Goal: Transaction & Acquisition: Purchase product/service

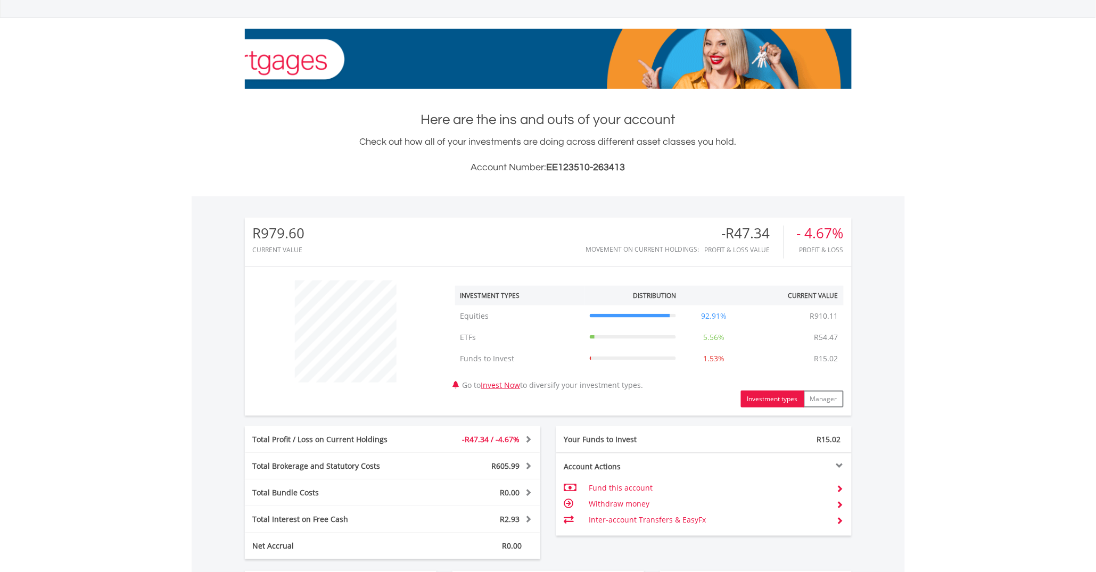
scroll to position [374, 0]
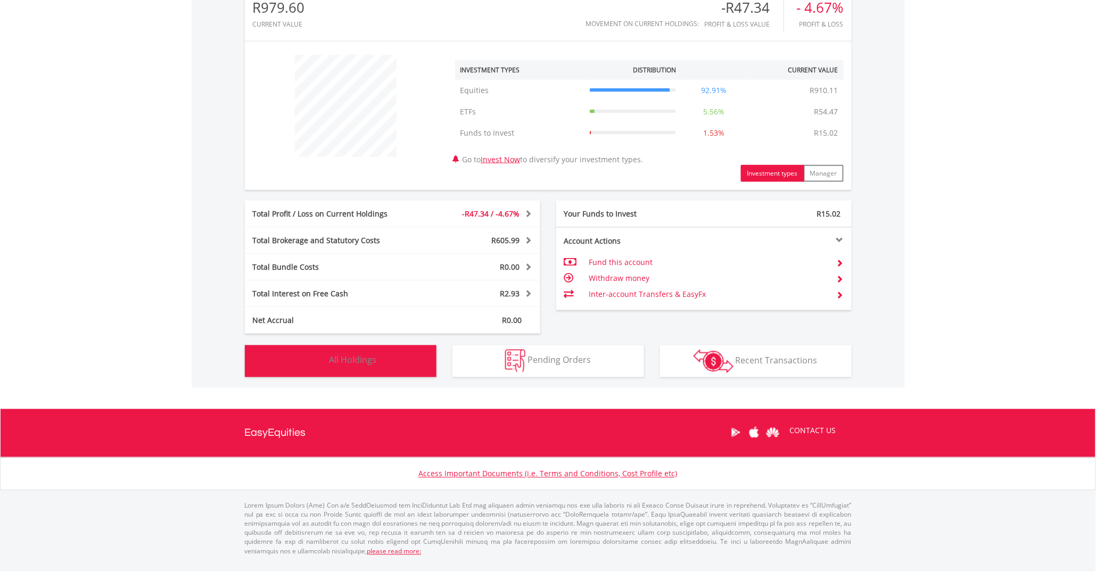
click at [320, 350] on img "button" at bounding box center [315, 361] width 23 height 23
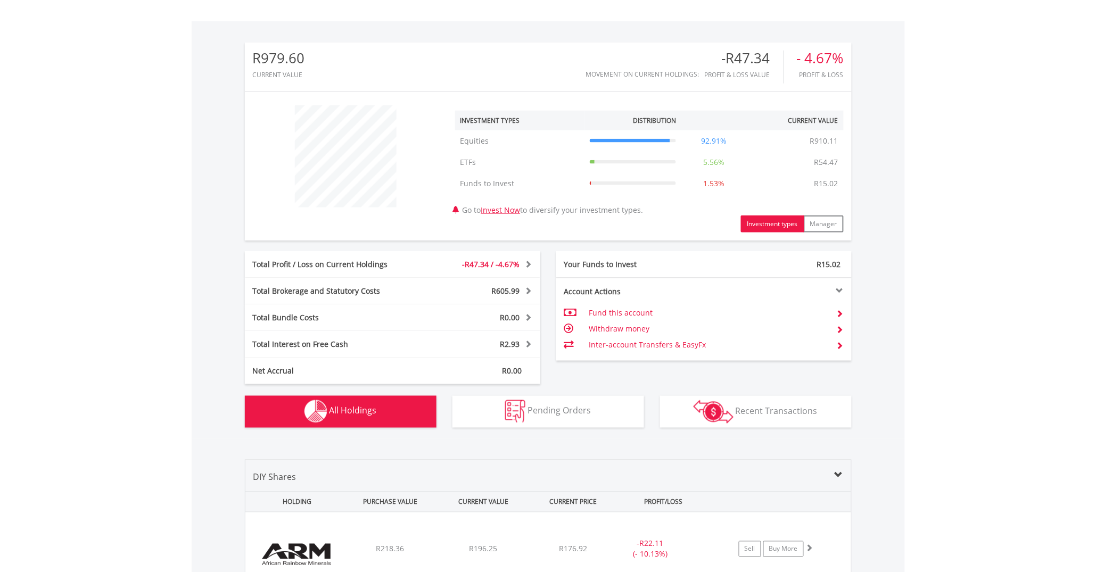
scroll to position [0, 0]
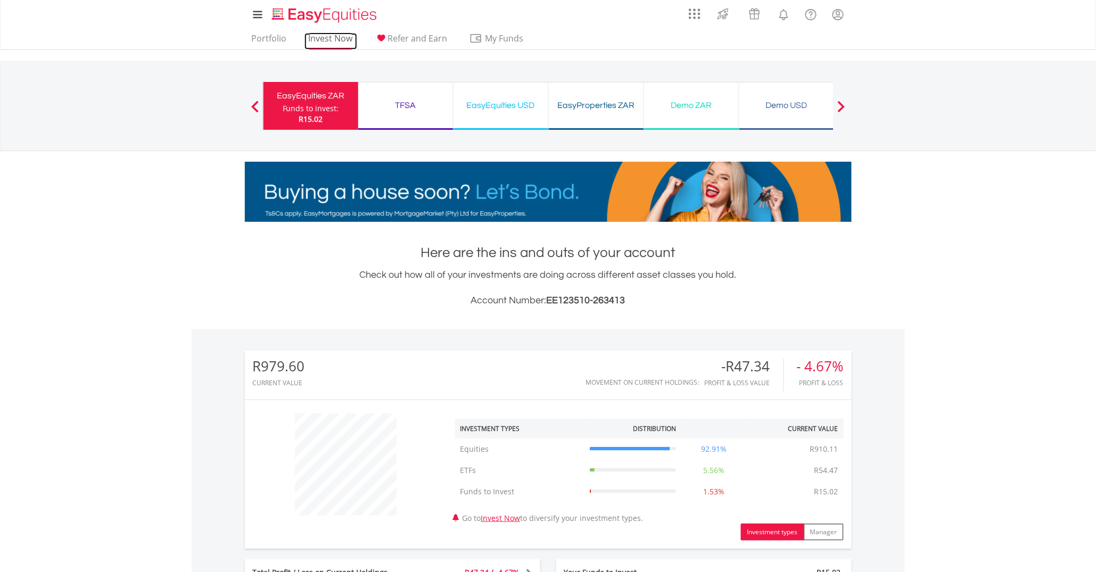
click at [343, 42] on link "Invest Now" at bounding box center [330, 41] width 53 height 17
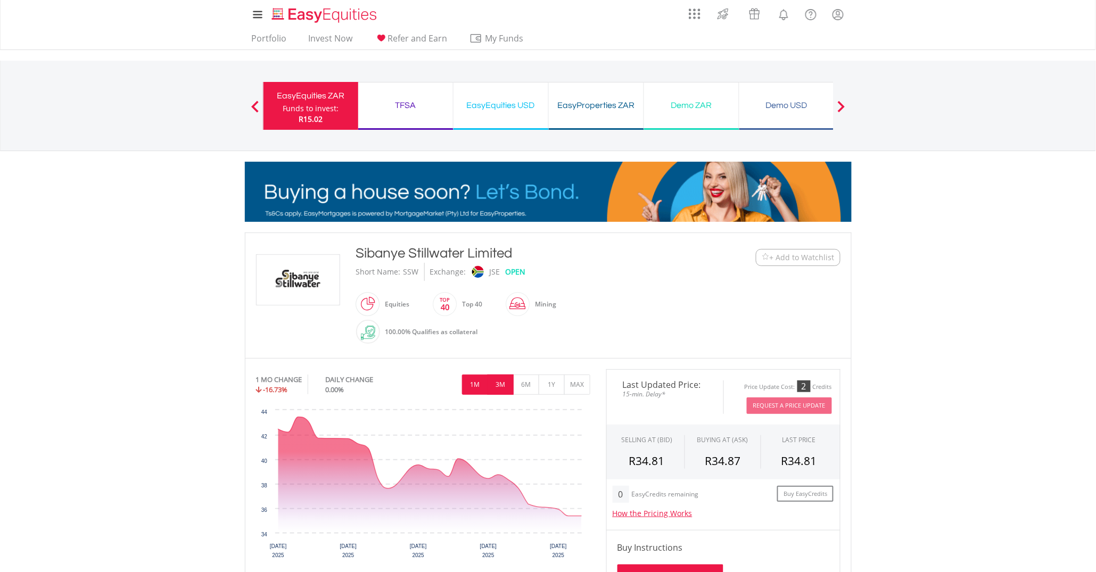
click at [494, 389] on button "3M" at bounding box center [501, 385] width 26 height 20
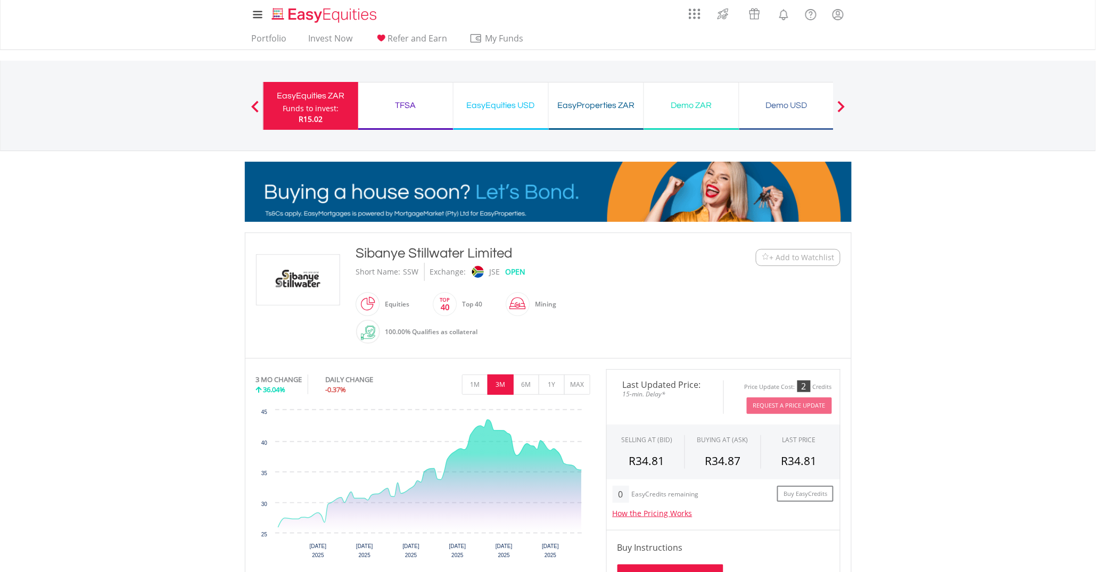
click at [286, 110] on div "Funds to invest:" at bounding box center [311, 108] width 56 height 11
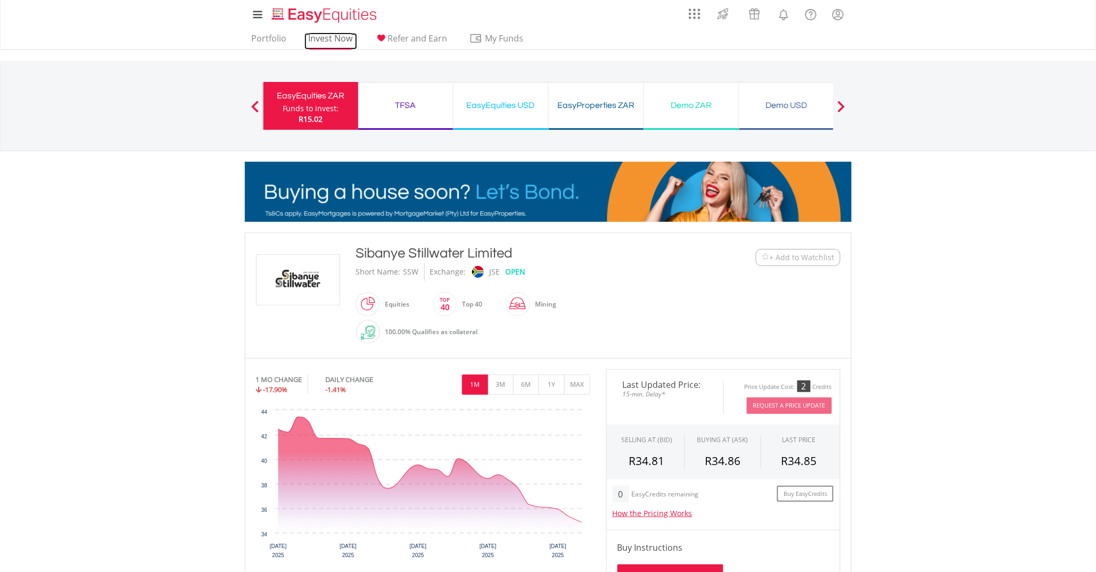
click at [340, 40] on link "Invest Now" at bounding box center [330, 41] width 53 height 17
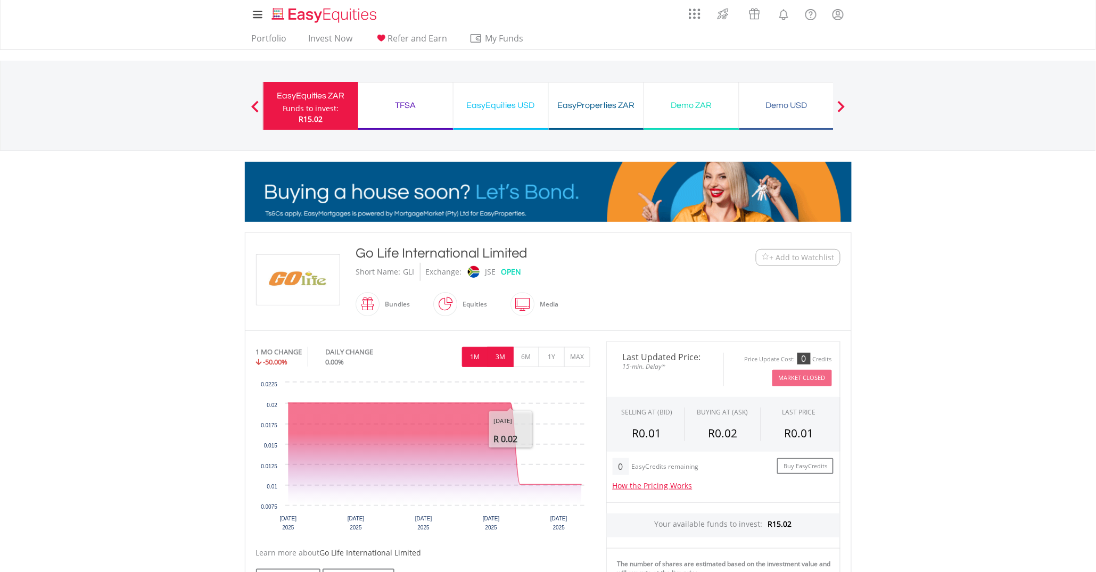
click at [502, 359] on button "3M" at bounding box center [501, 357] width 26 height 20
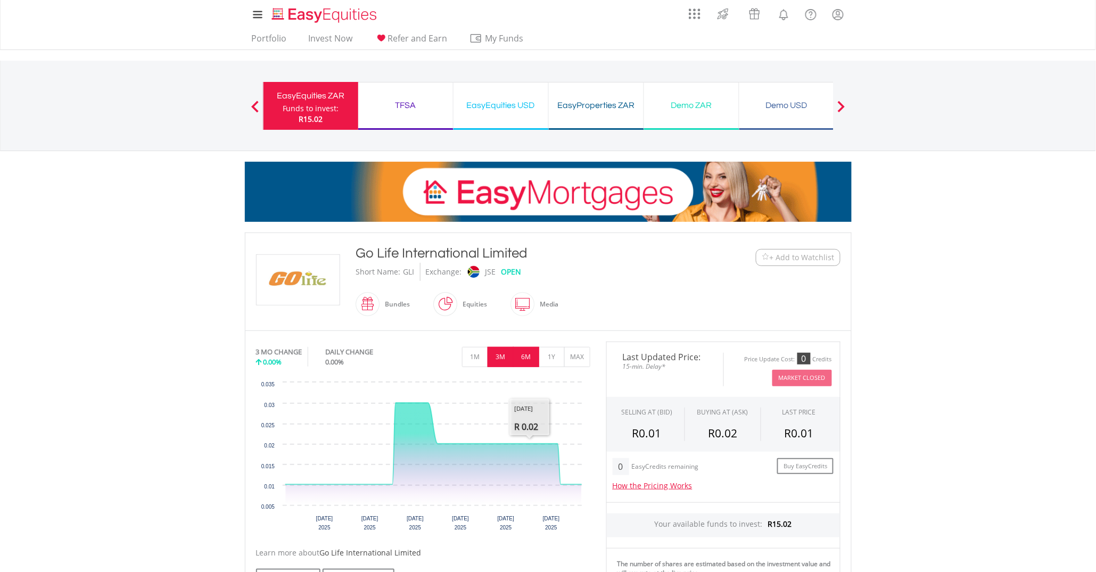
click at [517, 364] on button "6M" at bounding box center [526, 357] width 26 height 20
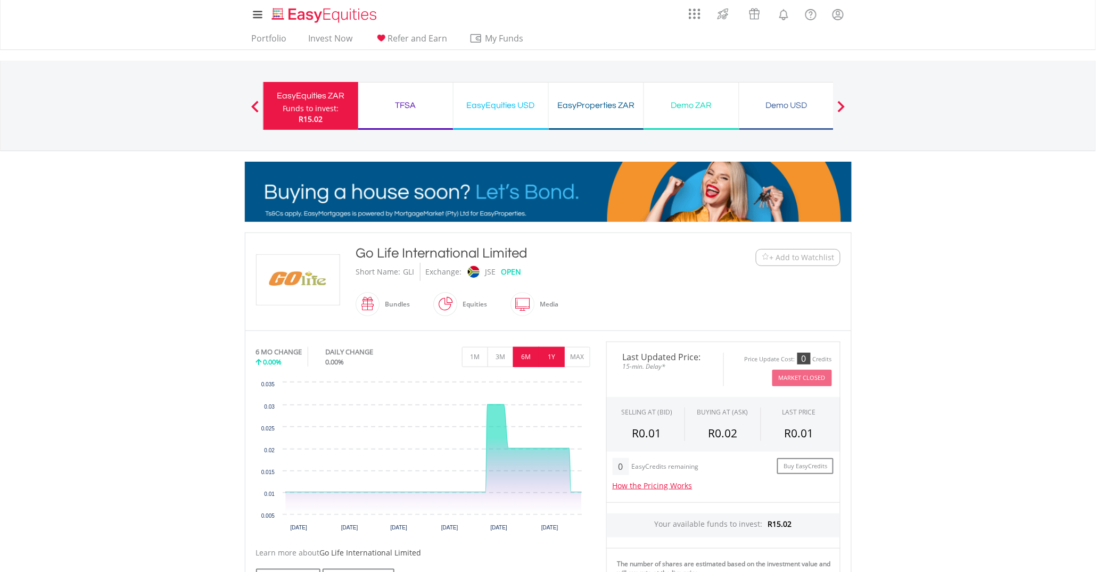
click at [546, 361] on button "1Y" at bounding box center [552, 357] width 26 height 20
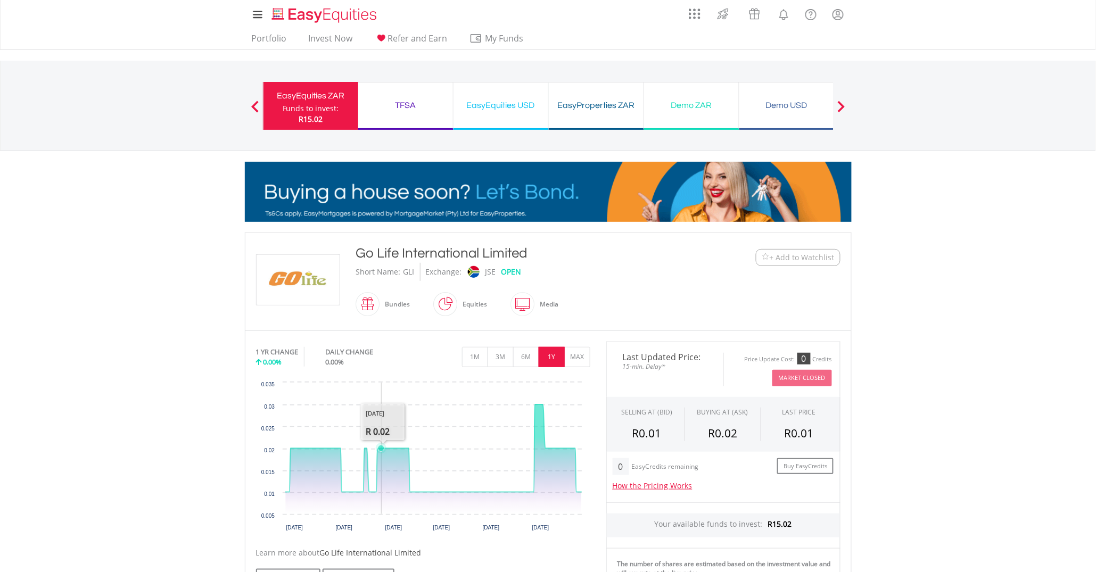
scroll to position [200, 0]
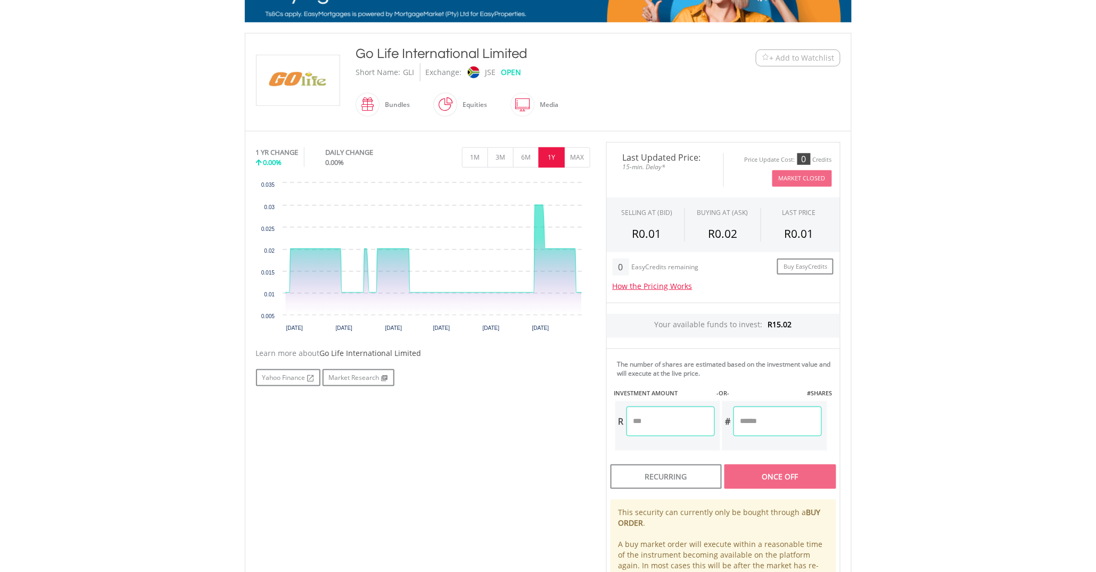
click at [655, 436] on input "number" at bounding box center [670, 422] width 88 height 30
click at [580, 158] on button "MAX" at bounding box center [577, 157] width 26 height 20
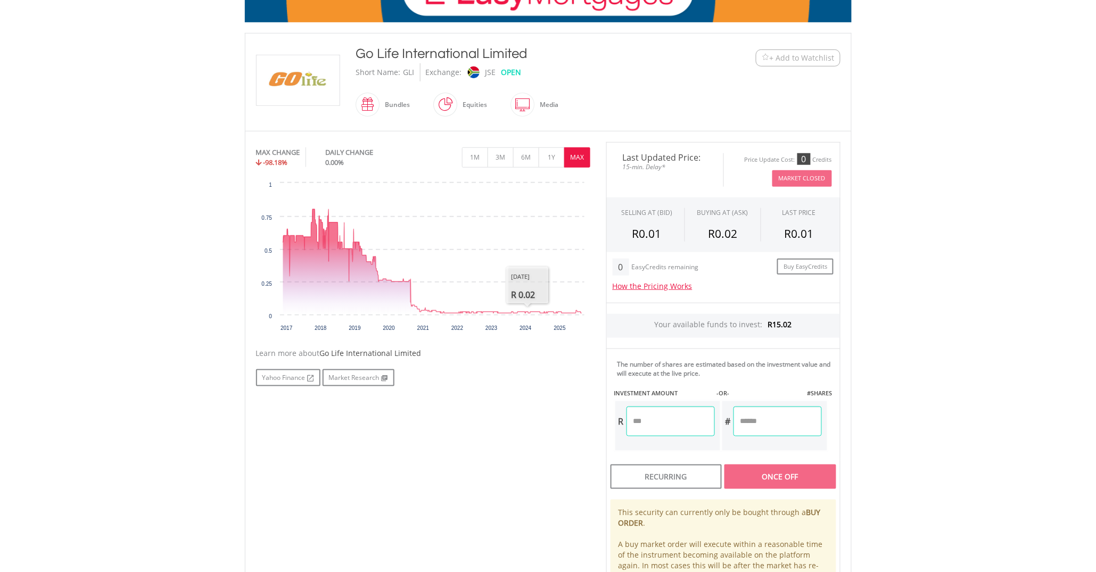
click at [678, 431] on input "number" at bounding box center [670, 422] width 88 height 30
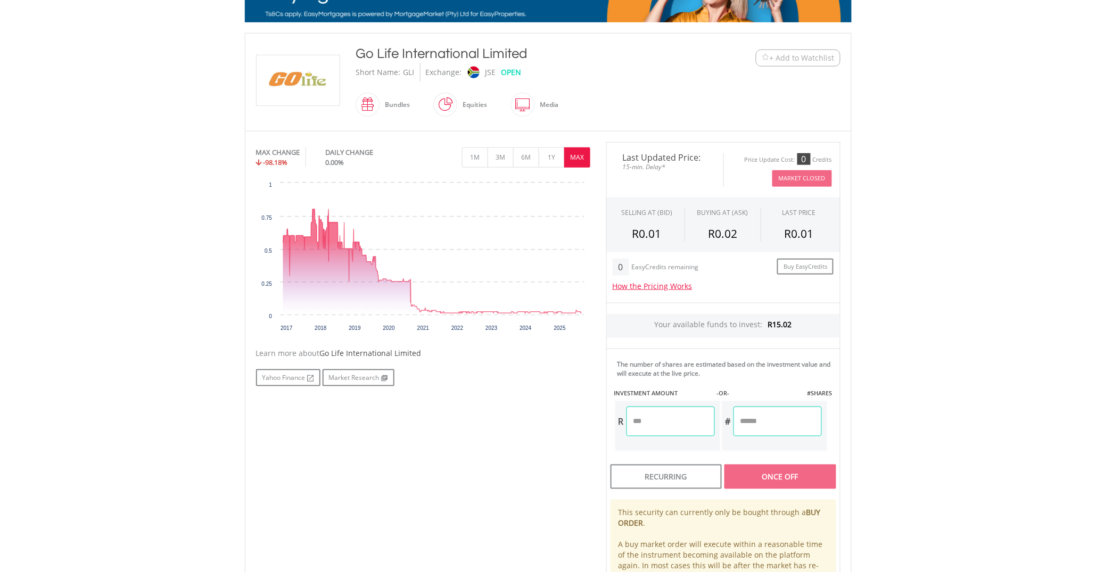
click at [566, 463] on div "No chart available. MAX CHANGE -98.18% DAILY CHANGE 0.00% 1M 3M 6M 1Y MAX Chart…" at bounding box center [548, 379] width 600 height 474
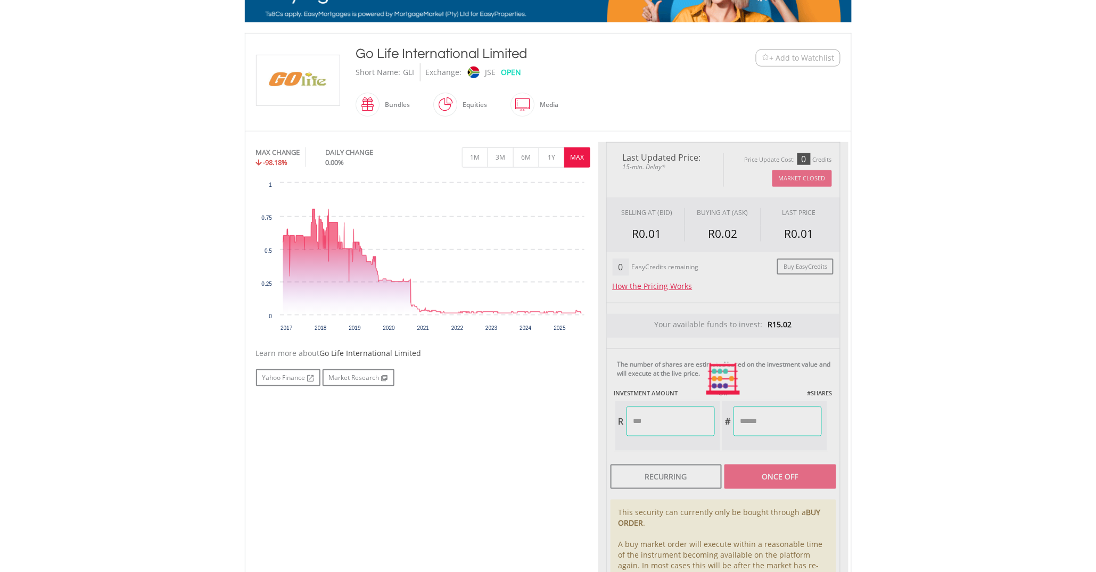
type input "********"
type input "*******"
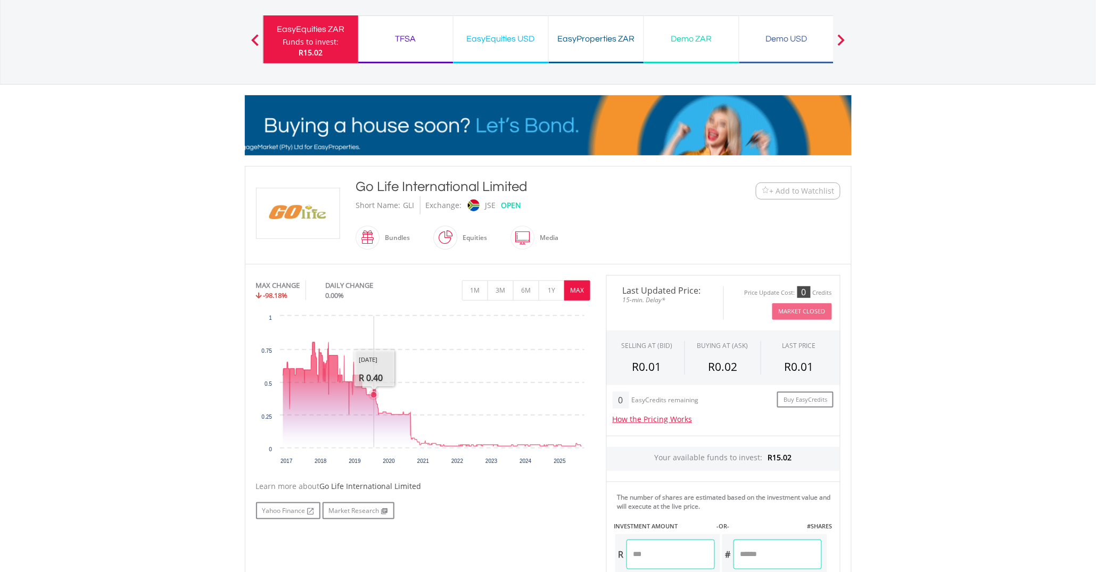
scroll to position [0, 0]
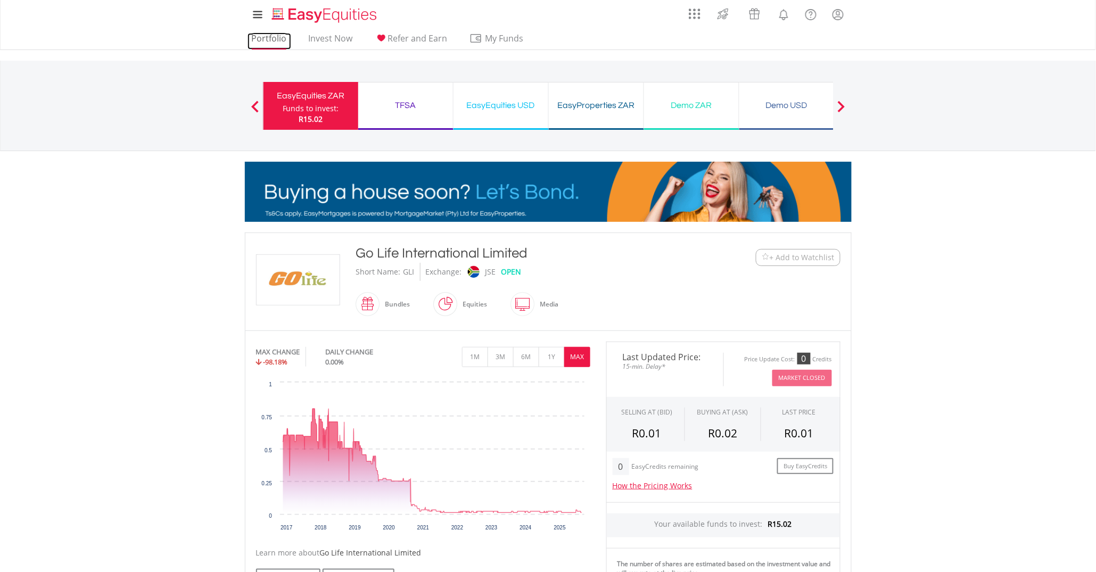
click at [265, 46] on link "Portfolio" at bounding box center [270, 41] width 44 height 17
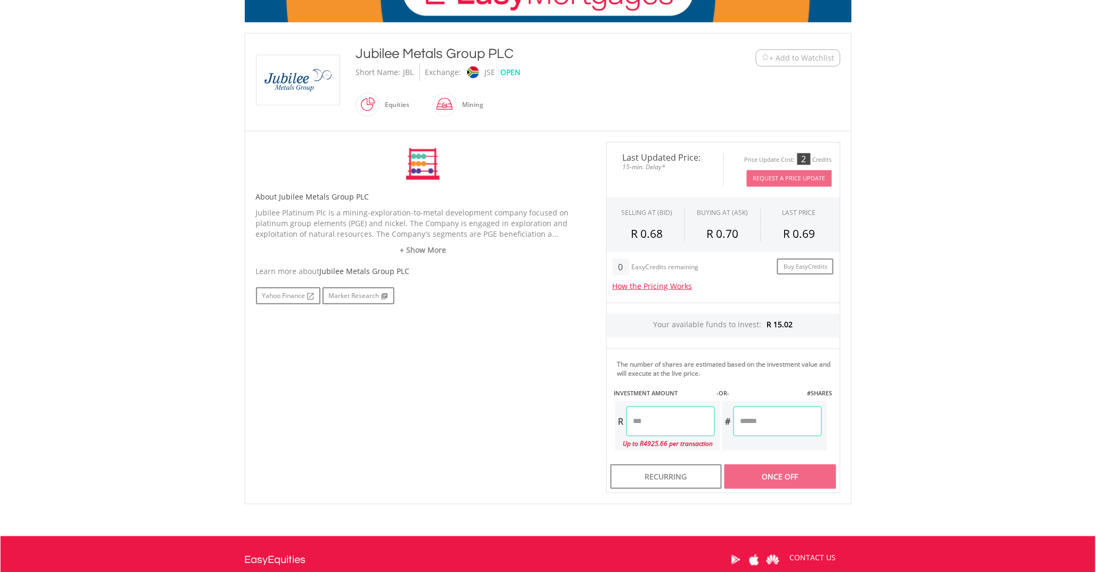
scroll to position [200, 0]
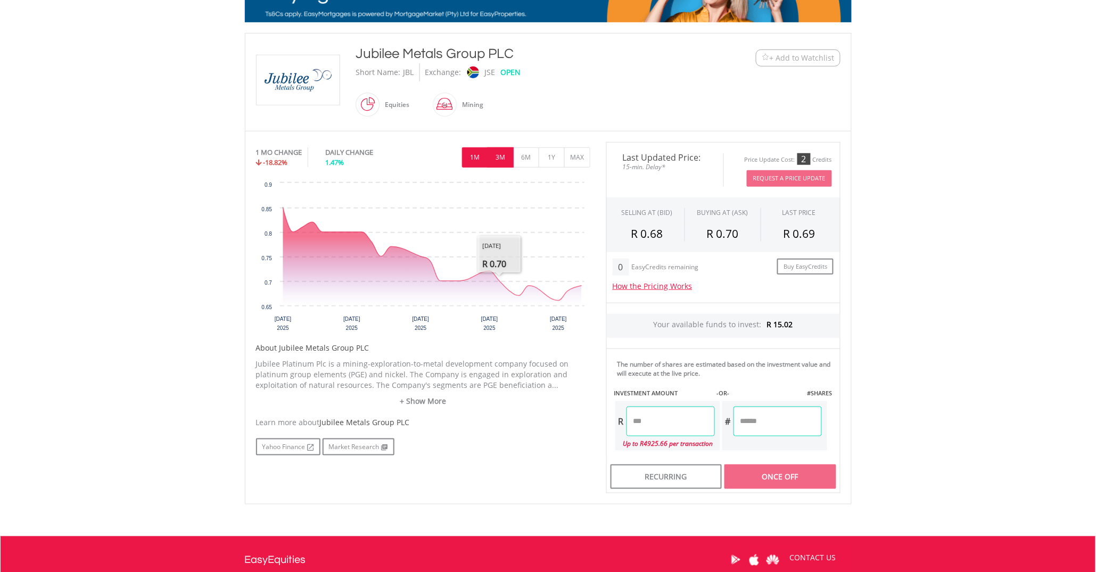
click at [505, 149] on button "3M" at bounding box center [501, 157] width 26 height 20
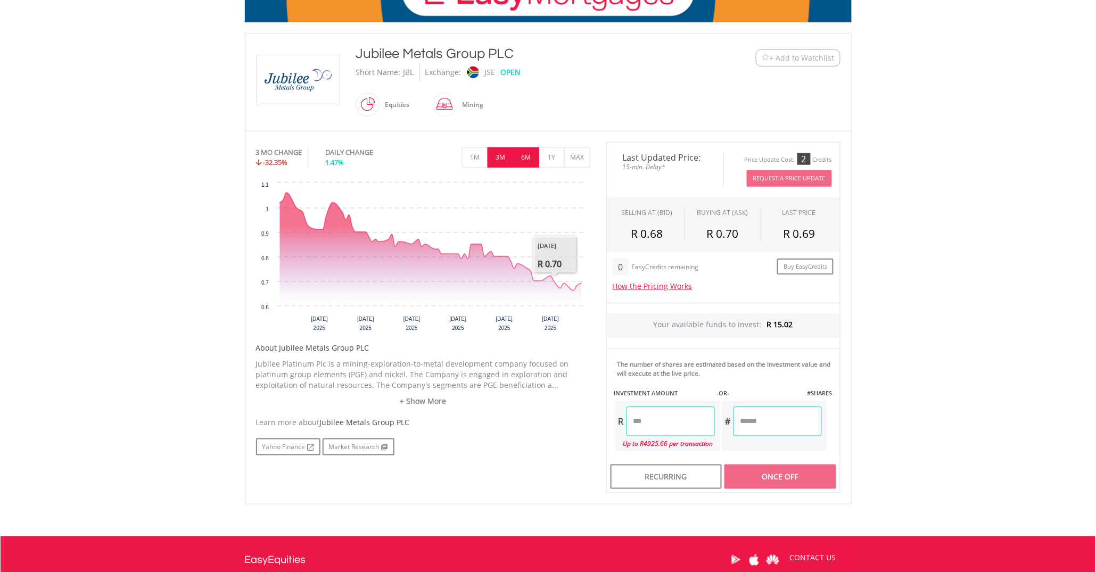
click at [529, 165] on button "6M" at bounding box center [526, 157] width 26 height 20
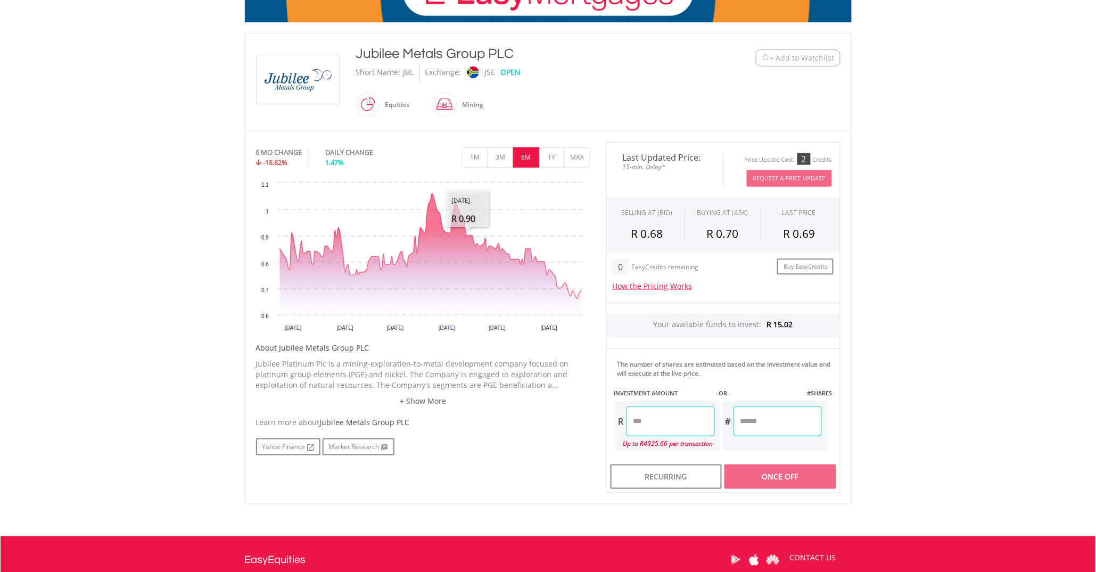
scroll to position [0, 0]
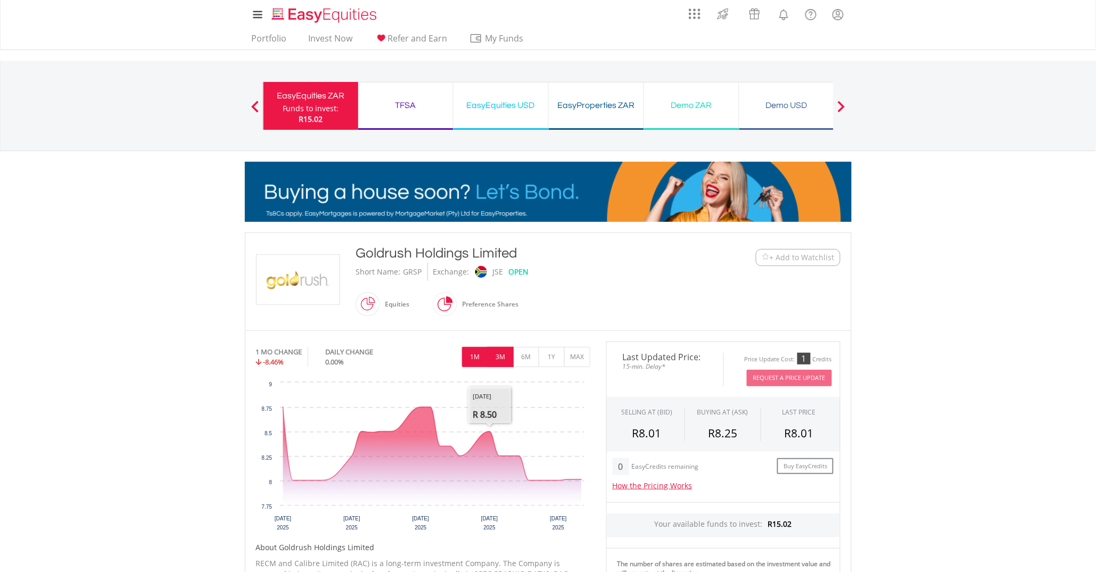
click at [502, 359] on button "3M" at bounding box center [501, 357] width 26 height 20
